Goal: Task Accomplishment & Management: Use online tool/utility

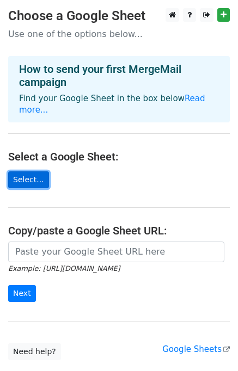
click at [26, 171] on link "Select..." at bounding box center [28, 179] width 41 height 17
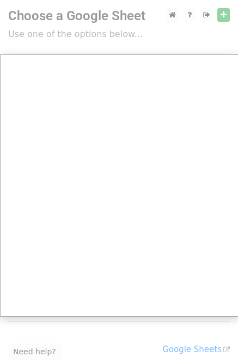
click at [224, 16] on div at bounding box center [119, 217] width 238 height 434
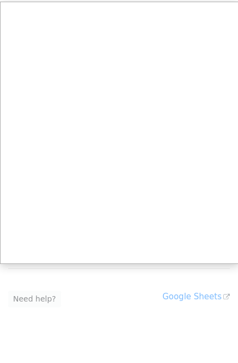
scroll to position [72, 0]
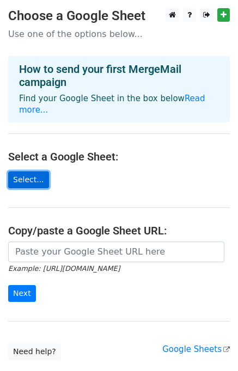
click at [28, 171] on link "Select..." at bounding box center [28, 179] width 41 height 17
click at [20, 171] on link "Select..." at bounding box center [28, 179] width 41 height 17
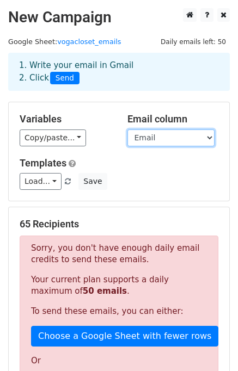
click at [204, 138] on select "Email Name" at bounding box center [170, 137] width 87 height 17
click at [127, 129] on select "Email Name" at bounding box center [170, 137] width 87 height 17
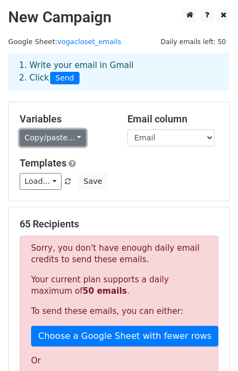
click at [72, 138] on link "Copy/paste..." at bounding box center [53, 137] width 66 height 17
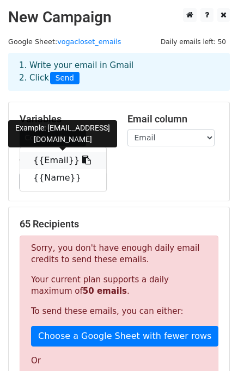
click at [49, 164] on link "{{Email}}" at bounding box center [63, 160] width 86 height 17
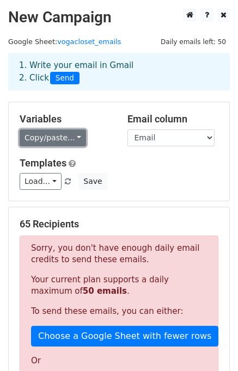
click at [72, 139] on link "Copy/paste..." at bounding box center [53, 137] width 66 height 17
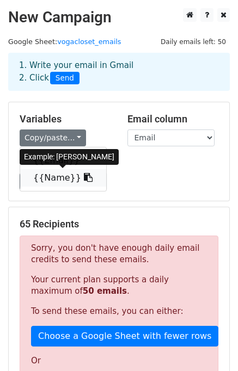
click at [54, 180] on link "{{Name}}" at bounding box center [63, 177] width 86 height 17
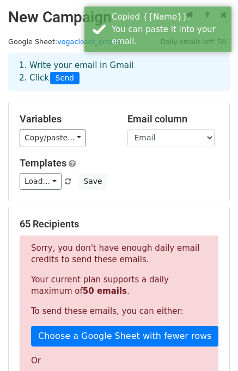
click at [99, 108] on div "Variables Copy/paste... {{Email}} {{Name}} Email column Email Name Templates Lo…" at bounding box center [119, 151] width 220 height 98
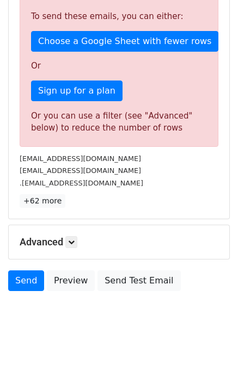
scroll to position [305, 0]
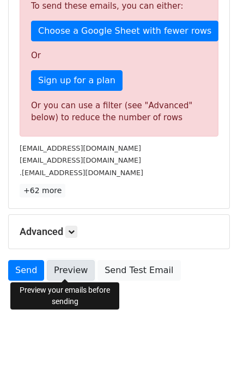
click at [65, 271] on link "Preview" at bounding box center [71, 270] width 48 height 21
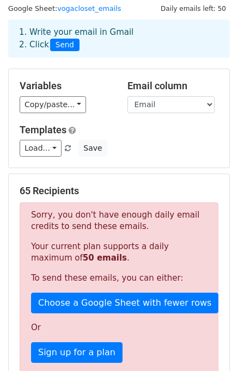
scroll to position [0, 0]
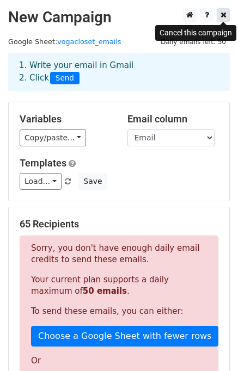
click at [222, 16] on icon at bounding box center [223, 15] width 6 height 8
